Goal: Task Accomplishment & Management: Complete application form

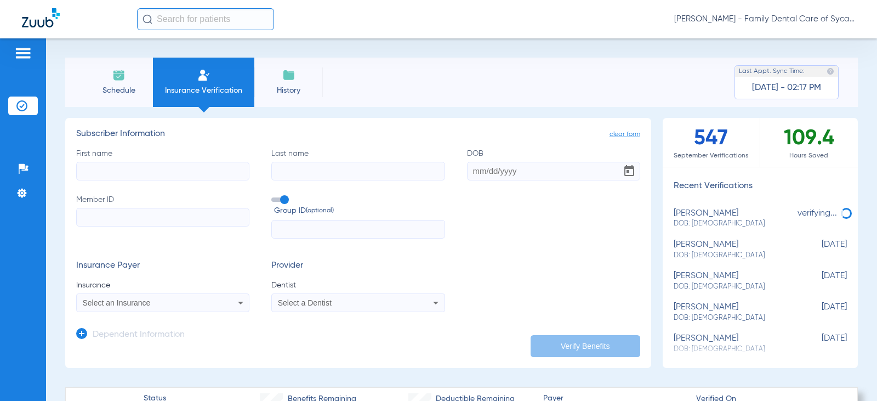
click at [147, 164] on input "First name" at bounding box center [162, 171] width 173 height 19
type input "[PERSON_NAME]"
type input "Ball"
click at [473, 174] on input "DOB" at bounding box center [553, 171] width 173 height 19
type input "[DATE]"
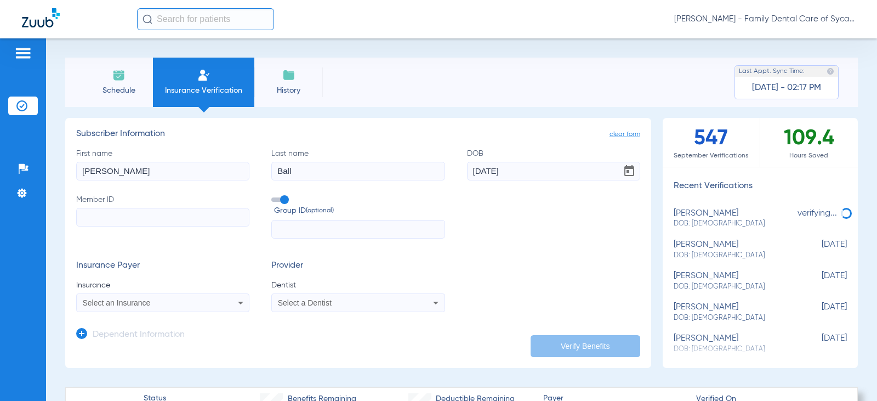
click at [107, 211] on input "Member ID" at bounding box center [162, 217] width 173 height 19
type input "329828452"
click at [144, 309] on div "Select an Insurance" at bounding box center [163, 302] width 172 height 13
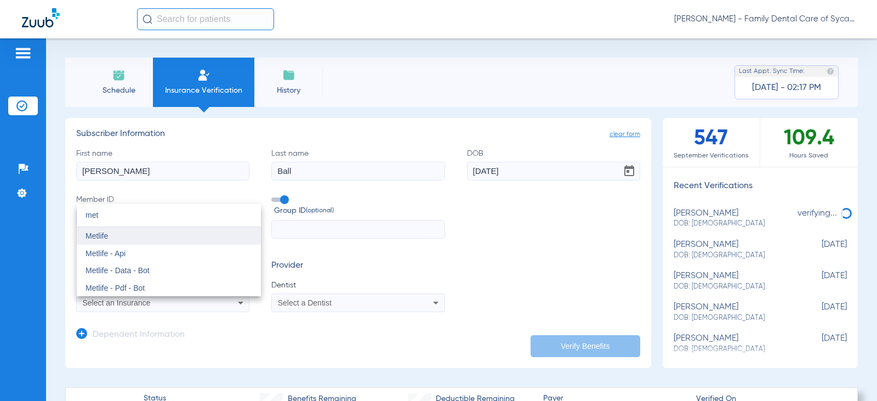
type input "met"
click at [131, 234] on mat-option "Metlife" at bounding box center [169, 236] width 184 height 18
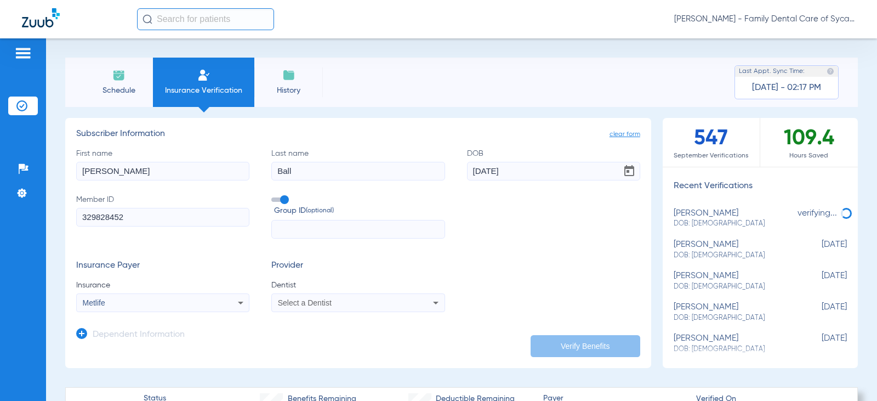
click at [295, 308] on div "Select a Dentist" at bounding box center [358, 302] width 172 height 13
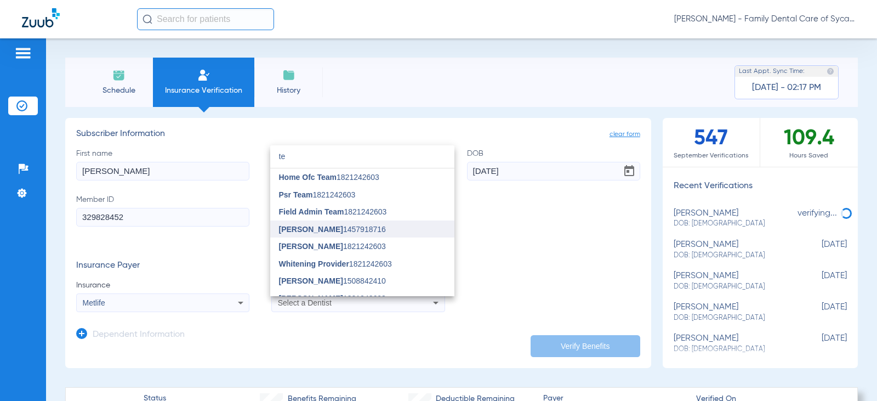
type input "te"
click at [304, 226] on span "[PERSON_NAME]" at bounding box center [311, 229] width 64 height 9
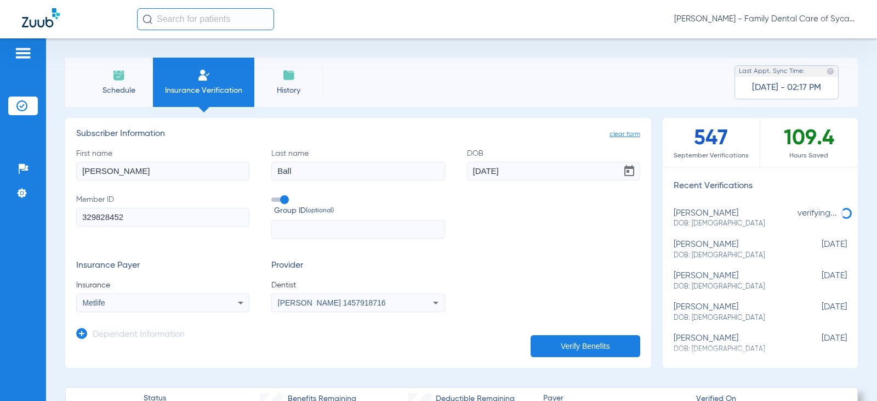
click at [538, 345] on button "Verify Benefits" at bounding box center [586, 346] width 110 height 22
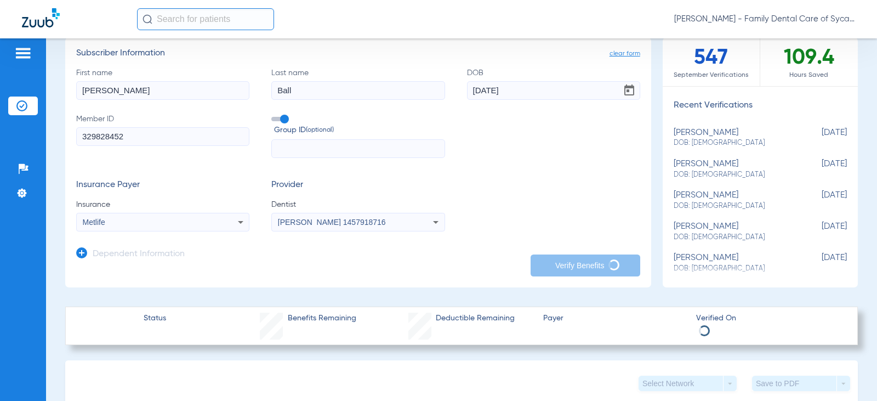
scroll to position [55, 0]
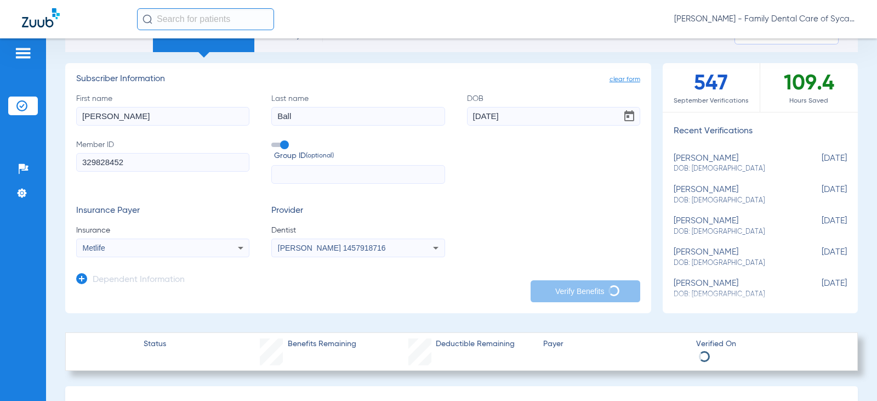
drag, startPoint x: 114, startPoint y: 112, endPoint x: 0, endPoint y: 105, distance: 114.2
click at [0, 105] on div "Patients Insurance Verification Setup Help Center Settings Schedule Insurance V…" at bounding box center [438, 238] width 877 height 401
type input "[PERSON_NAME]"
drag, startPoint x: 138, startPoint y: 159, endPoint x: 0, endPoint y: 161, distance: 137.6
click at [0, 161] on div "Patients Insurance Verification Setup Help Center Settings Schedule Insurance V…" at bounding box center [438, 238] width 877 height 401
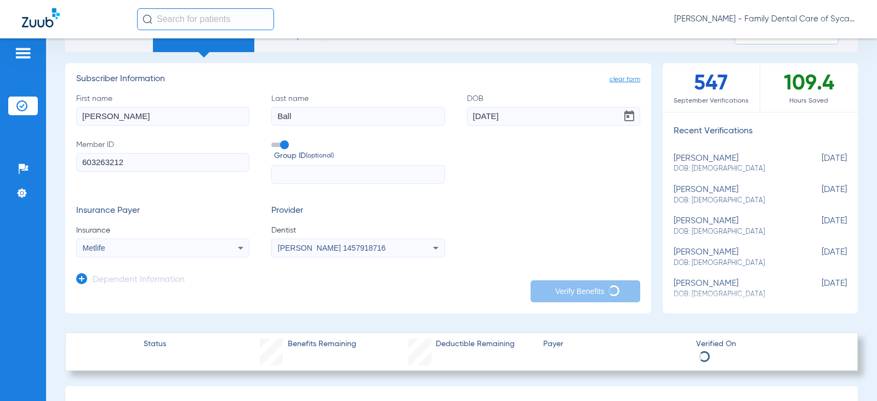
type input "603263212"
drag, startPoint x: 516, startPoint y: 116, endPoint x: 370, endPoint y: 118, distance: 145.2
click at [370, 118] on div "First name [PERSON_NAME] Last name Ball DOB [DEMOGRAPHIC_DATA] Member ID 603263…" at bounding box center [358, 138] width 564 height 91
type input "[DATE]"
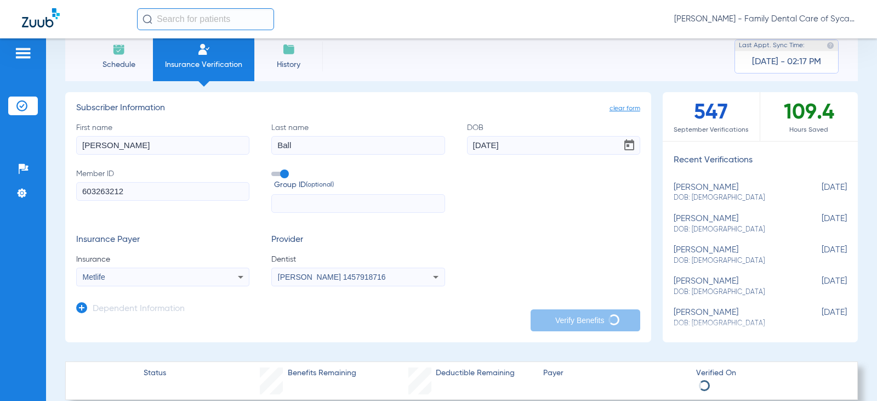
scroll to position [0, 0]
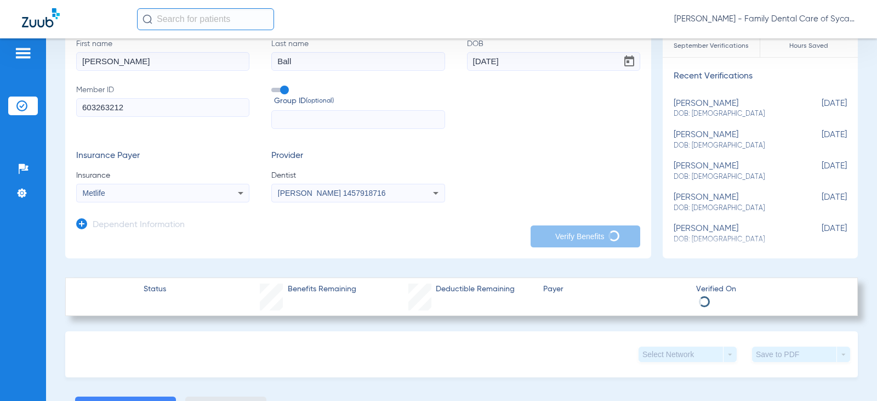
type input "[PERSON_NAME]"
type input "[DATE]"
type input "329828452"
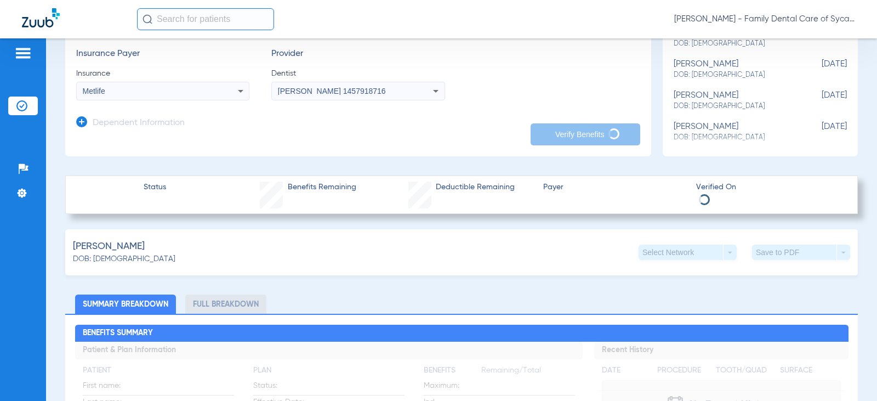
scroll to position [219, 0]
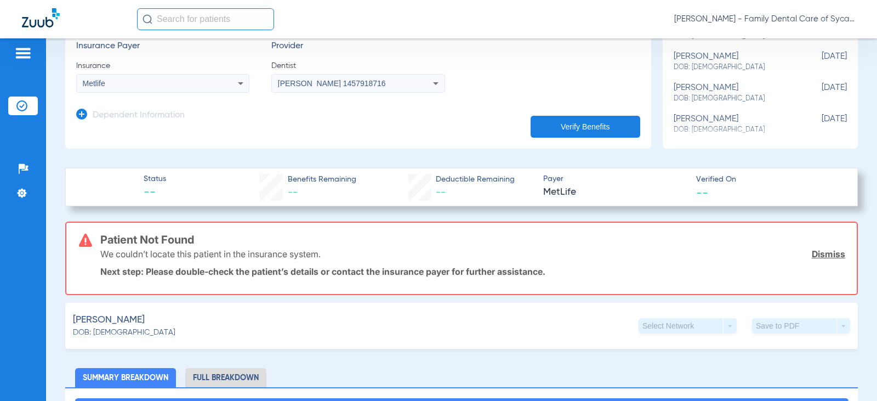
click at [586, 128] on button "Verify Benefits" at bounding box center [586, 127] width 110 height 22
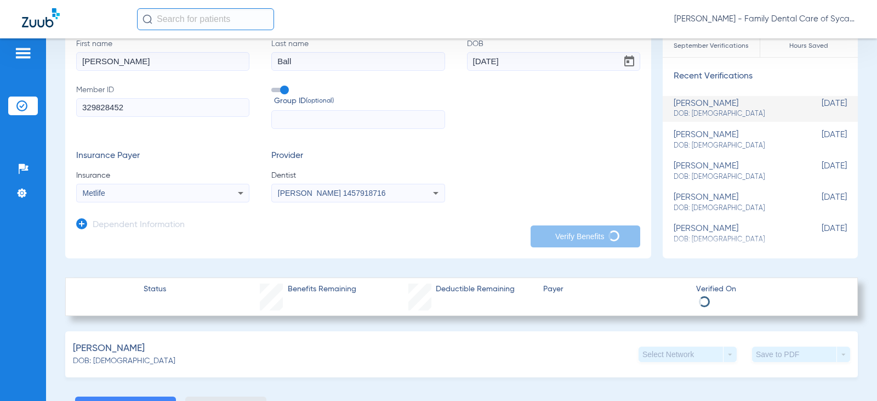
scroll to position [55, 0]
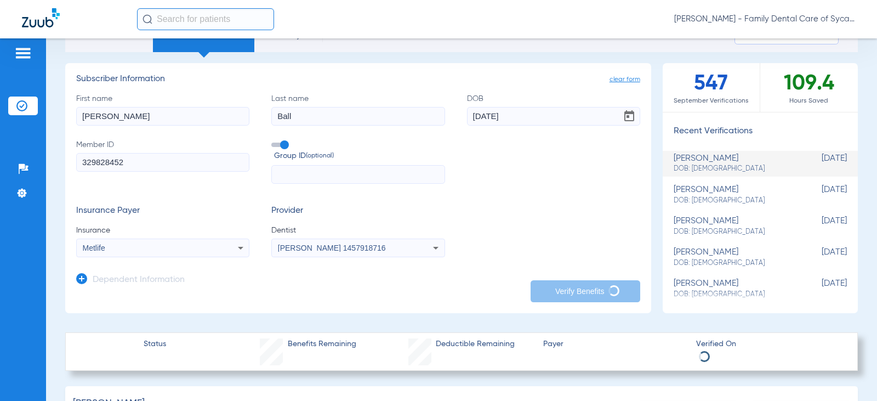
drag, startPoint x: 130, startPoint y: 113, endPoint x: 0, endPoint y: 109, distance: 130.5
click at [14, 109] on div "Patients Insurance Verification Setup Help Center Settings Schedule Insurance V…" at bounding box center [438, 238] width 877 height 401
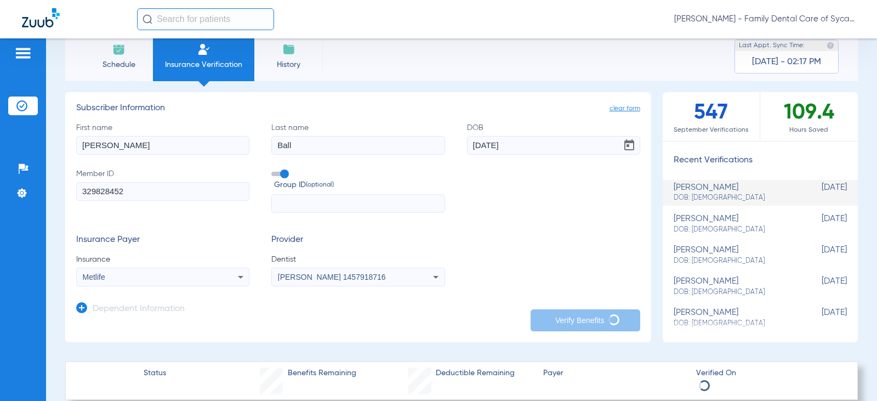
scroll to position [0, 0]
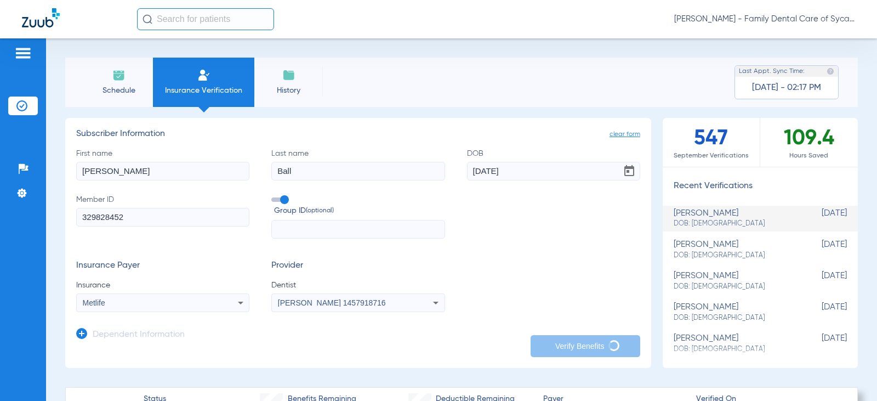
click at [287, 81] on img at bounding box center [288, 75] width 13 height 13
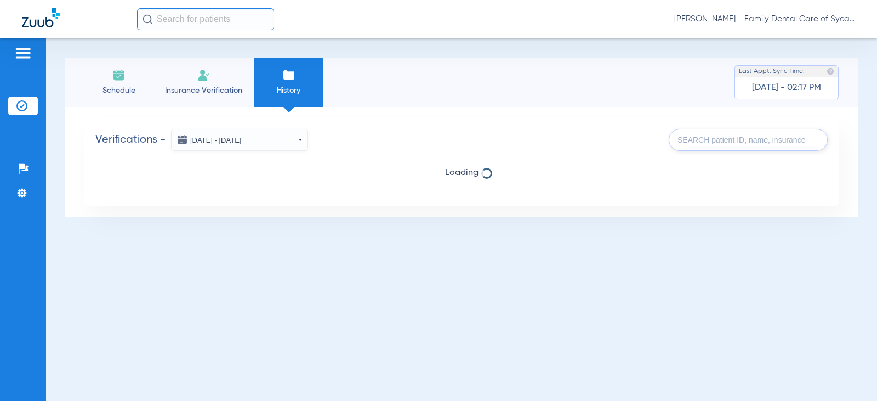
click at [192, 87] on span "Insurance Verification" at bounding box center [203, 90] width 85 height 11
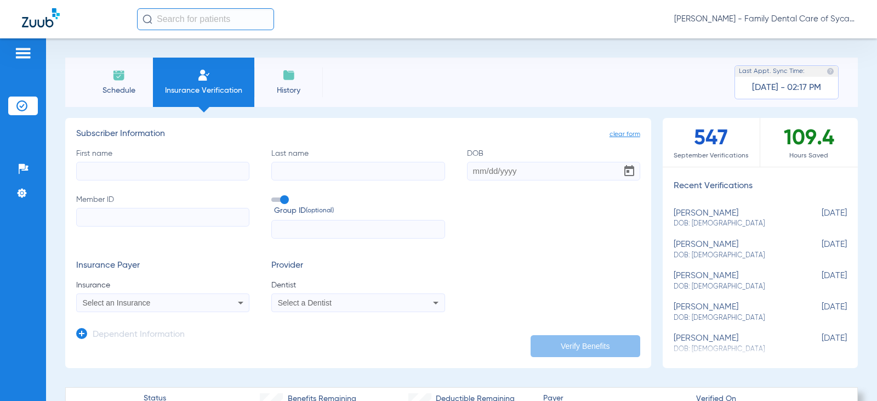
scroll to position [55, 0]
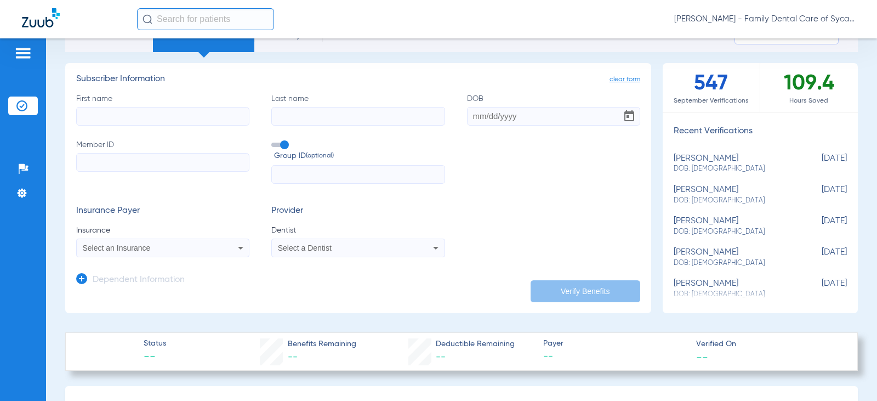
click at [142, 117] on input "First name" at bounding box center [162, 116] width 173 height 19
type input "[PERSON_NAME]"
type input "Ball"
type input "[DATE]"
click at [96, 165] on input "Member ID" at bounding box center [162, 162] width 173 height 19
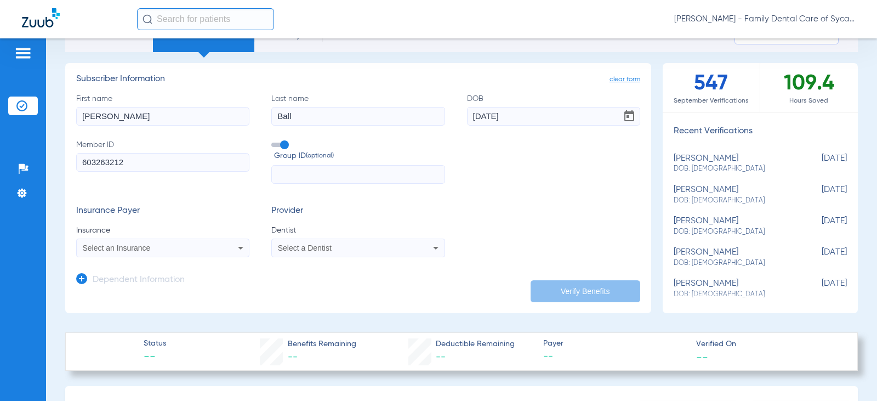
type input "603263212"
click at [148, 246] on span "Select an Insurance" at bounding box center [117, 247] width 68 height 9
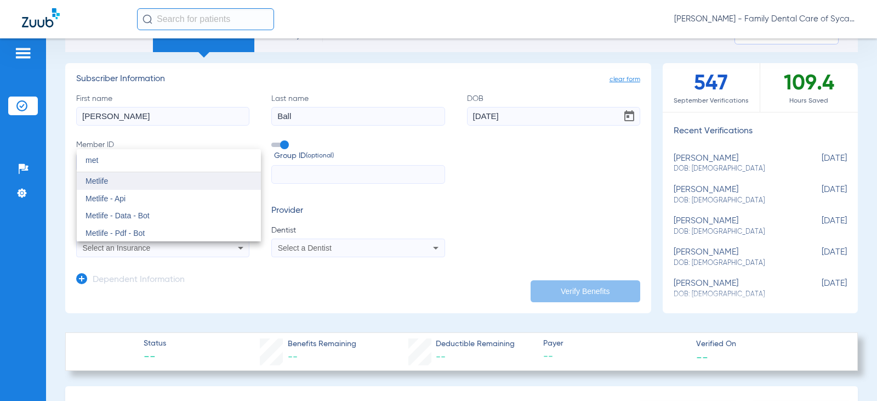
type input "met"
click at [105, 184] on span "Metlife" at bounding box center [96, 180] width 22 height 9
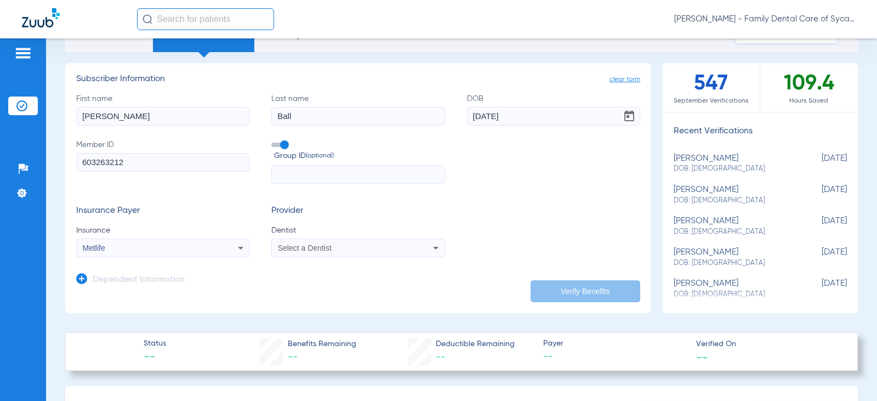
click at [341, 252] on div "Select a Dentist" at bounding box center [342, 248] width 129 height 8
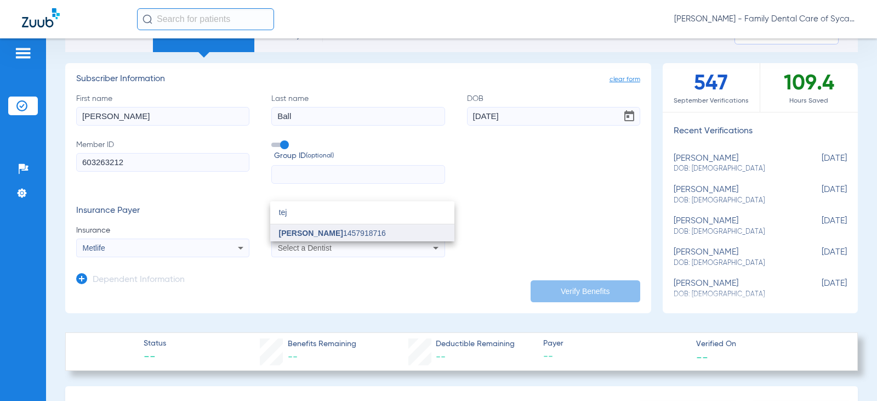
type input "tej"
click at [309, 234] on span "[PERSON_NAME]" at bounding box center [311, 233] width 64 height 9
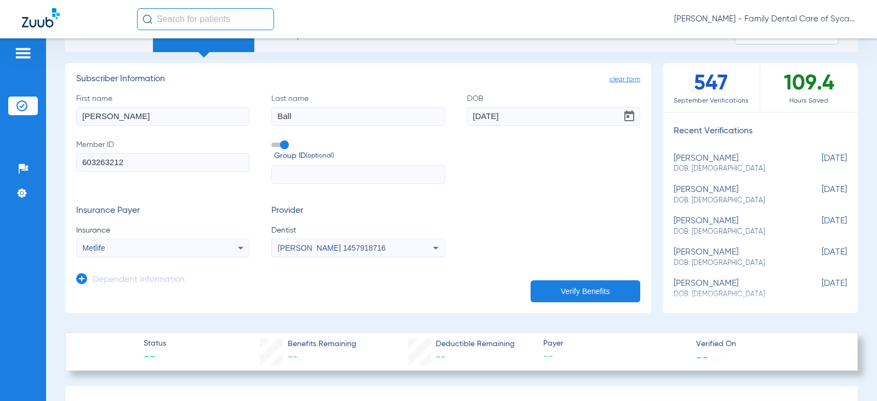
click at [584, 286] on button "Verify Benefits" at bounding box center [586, 291] width 110 height 22
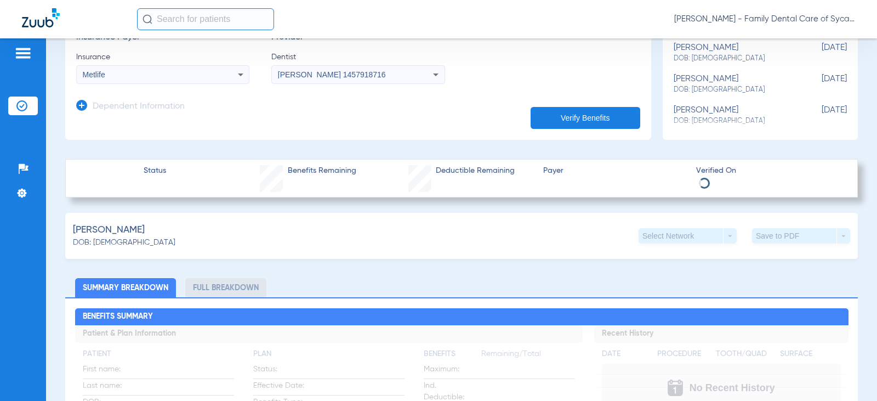
scroll to position [329, 0]
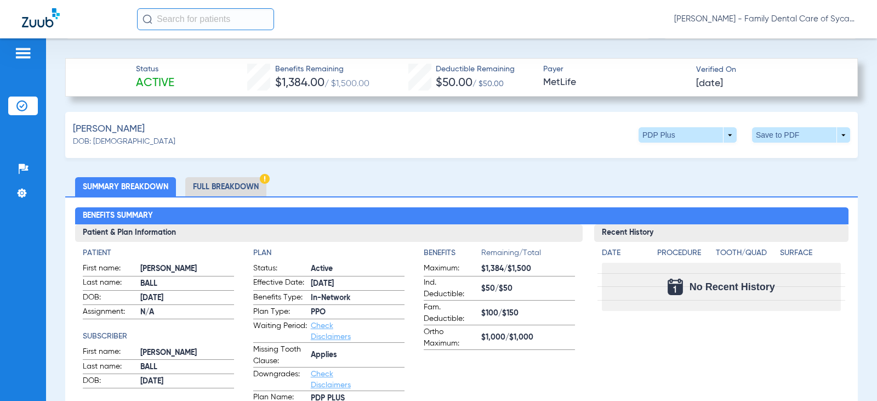
click at [229, 191] on li "Full Breakdown" at bounding box center [225, 186] width 81 height 19
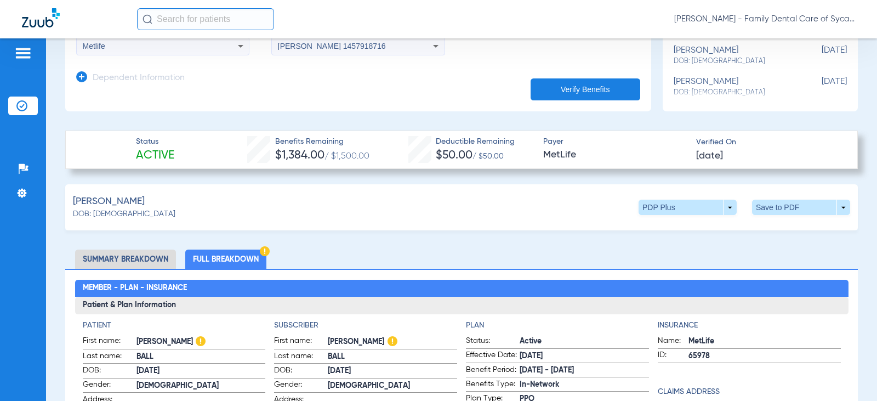
scroll to position [219, 0]
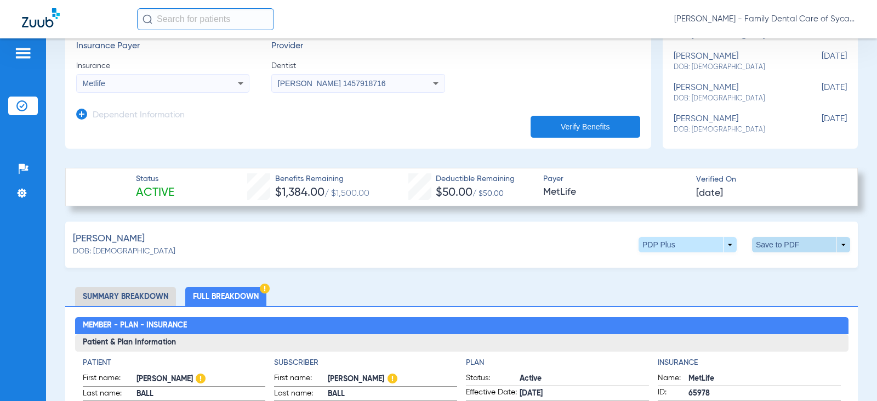
click at [762, 247] on span at bounding box center [801, 244] width 98 height 15
click at [712, 264] on span "Save to PDF" at bounding box center [710, 265] width 43 height 8
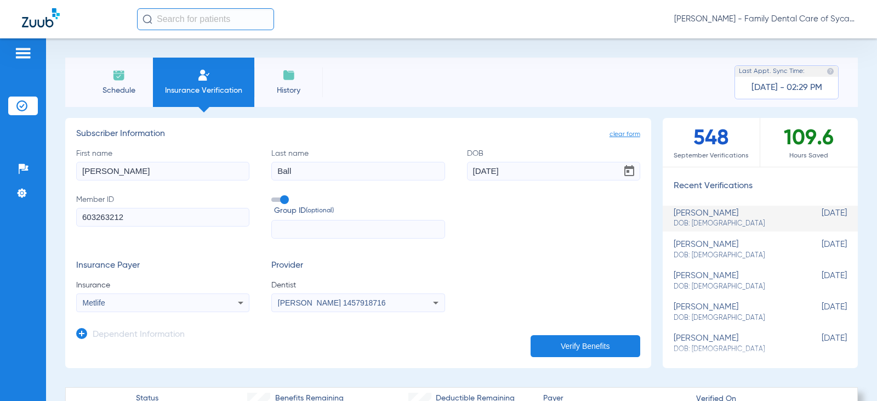
click at [134, 332] on h3 "Dependent Information" at bounding box center [139, 334] width 92 height 11
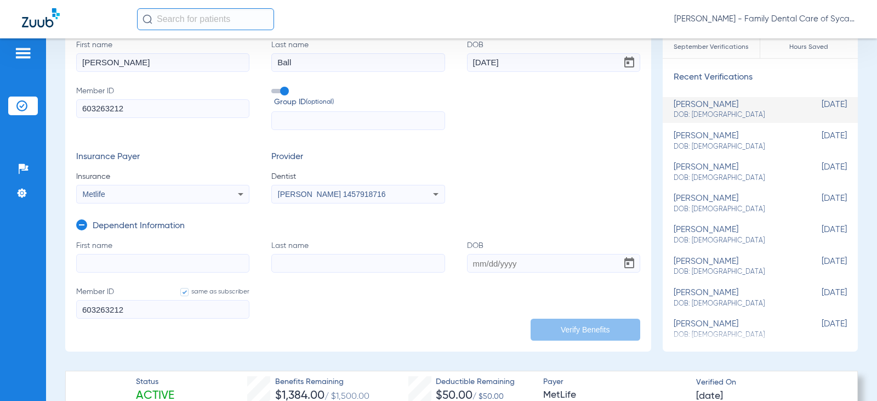
scroll to position [110, 0]
click at [122, 256] on input "First name" at bounding box center [162, 262] width 173 height 19
type input "[PERSON_NAME]"
click at [339, 254] on input "Last name" at bounding box center [357, 262] width 173 height 19
type input "Ball"
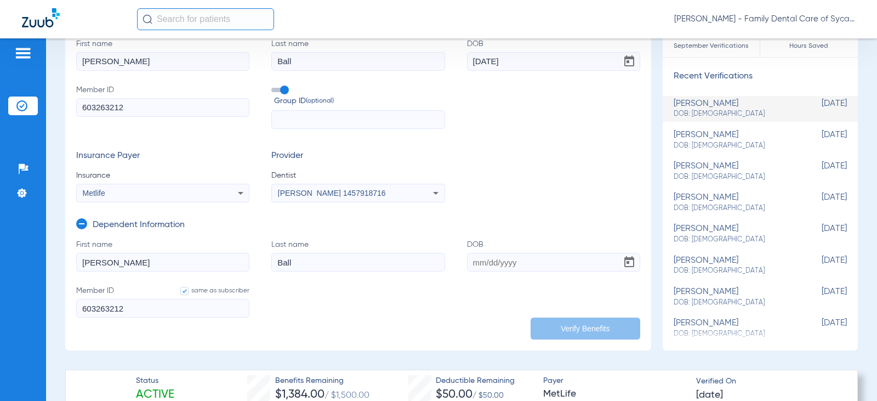
click at [472, 261] on input "DOB" at bounding box center [553, 262] width 173 height 19
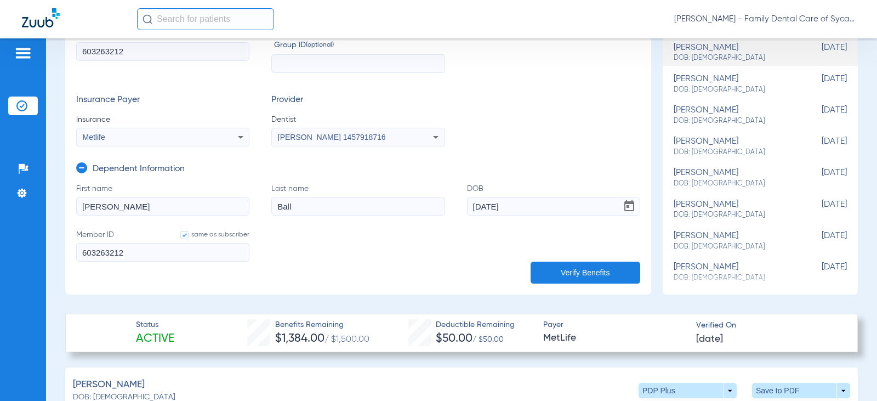
scroll to position [274, 0]
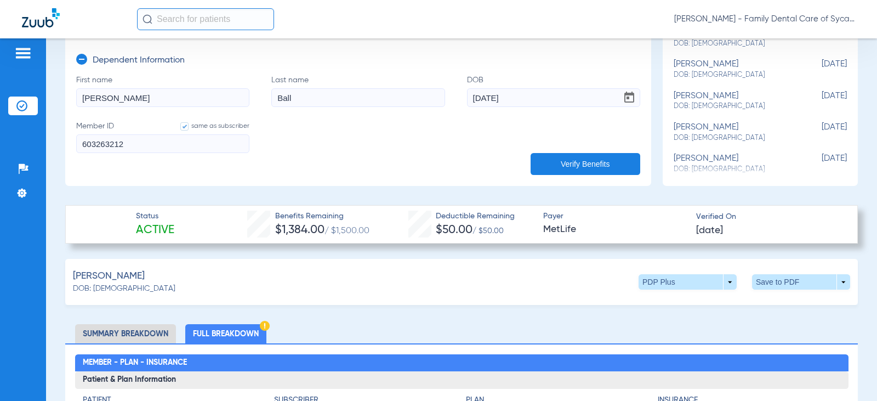
type input "[DATE]"
click at [573, 158] on button "Verify Benefits" at bounding box center [586, 164] width 110 height 22
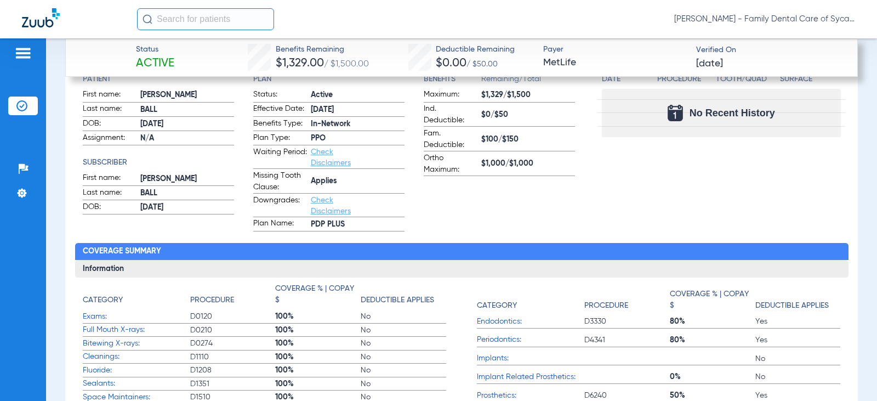
scroll to position [430, 0]
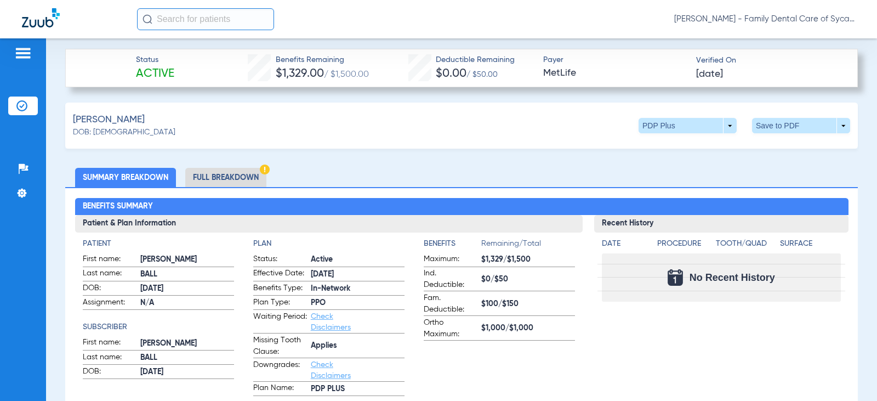
click at [242, 176] on li "Full Breakdown" at bounding box center [225, 177] width 81 height 19
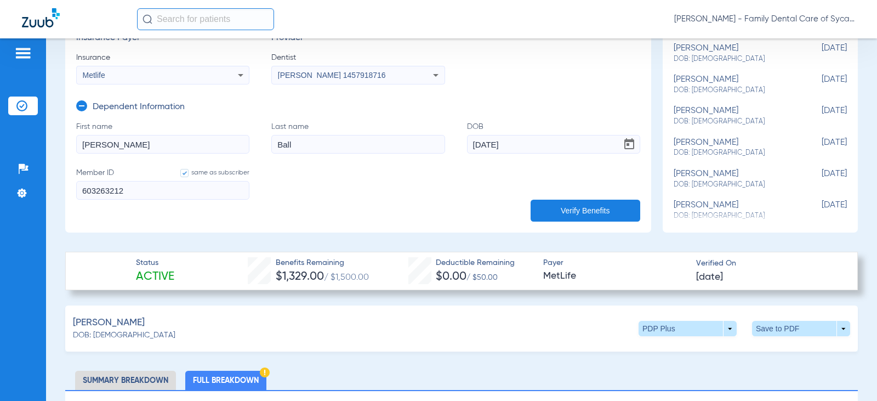
scroll to position [336, 0]
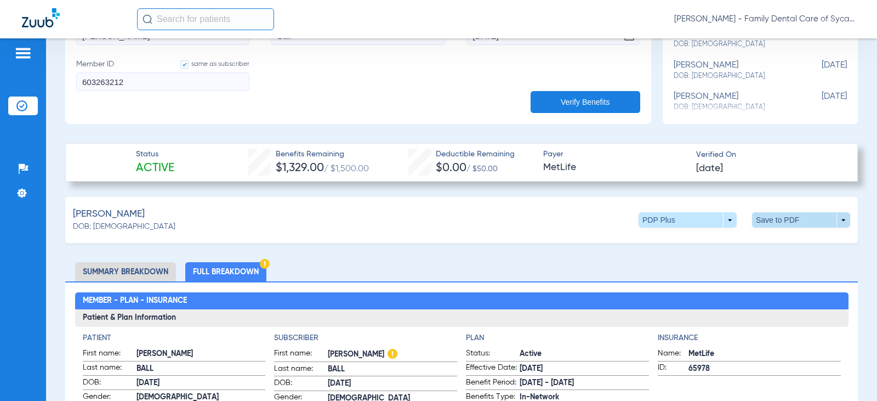
click at [788, 219] on span at bounding box center [801, 220] width 26 height 26
drag, startPoint x: 682, startPoint y: 244, endPoint x: 668, endPoint y: 239, distance: 14.8
click at [682, 243] on button "insert_drive_file Save to PDF" at bounding box center [699, 241] width 83 height 22
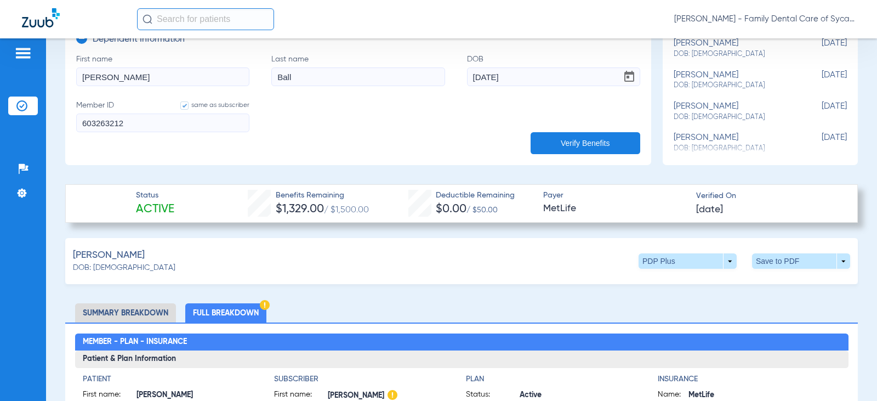
scroll to position [226, 0]
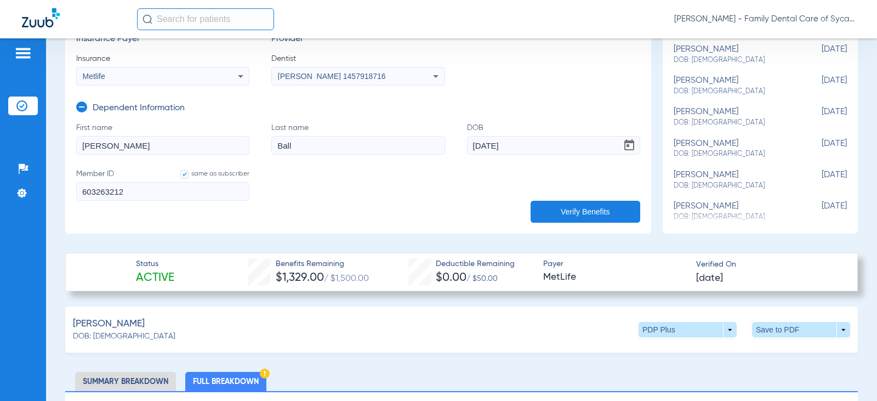
click at [332, 330] on div "[PERSON_NAME]: [DEMOGRAPHIC_DATA] PDP Plus arrow_drop_down Save to PDF arrow_dr…" at bounding box center [461, 329] width 792 height 46
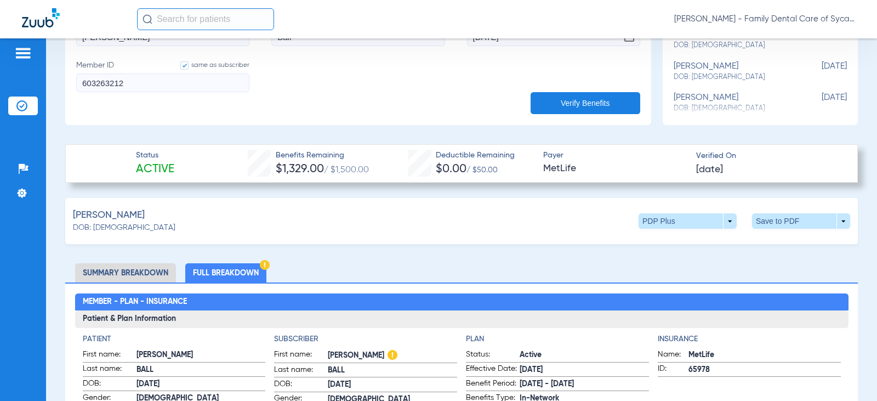
scroll to position [336, 0]
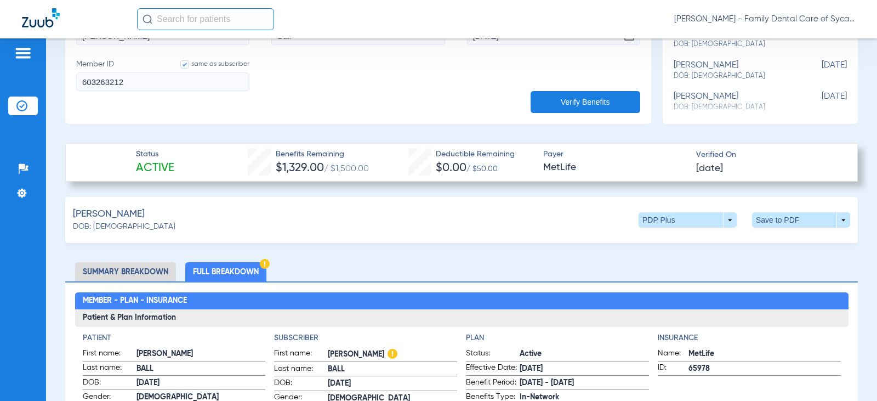
drag, startPoint x: 128, startPoint y: 191, endPoint x: 111, endPoint y: 204, distance: 21.5
click at [83, 222] on span "DOB: [DEMOGRAPHIC_DATA]" at bounding box center [124, 227] width 102 height 12
